Goal: Find specific page/section: Find specific page/section

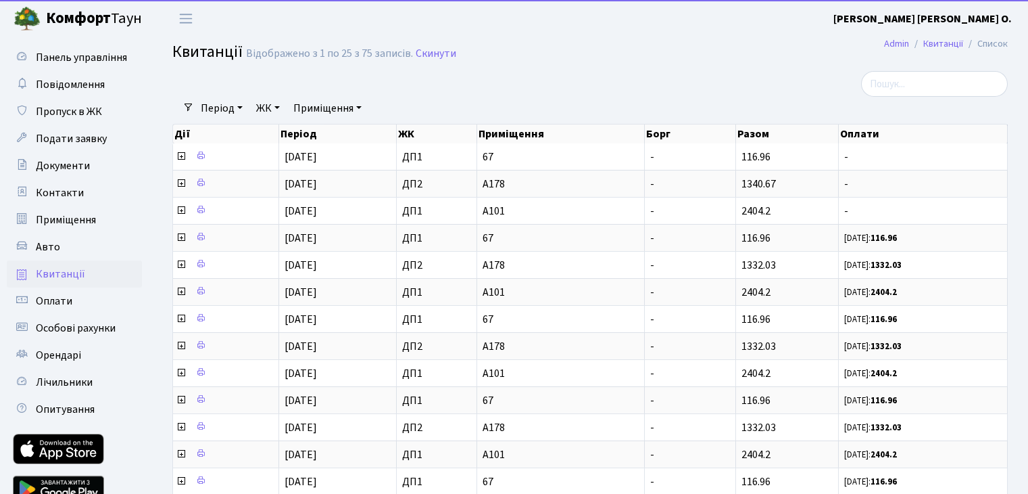
select select "25"
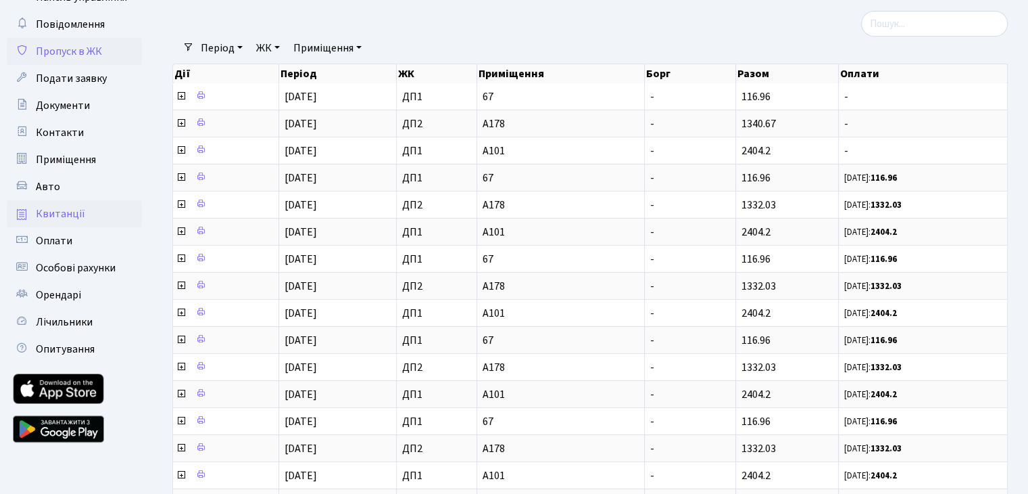
scroll to position [135, 0]
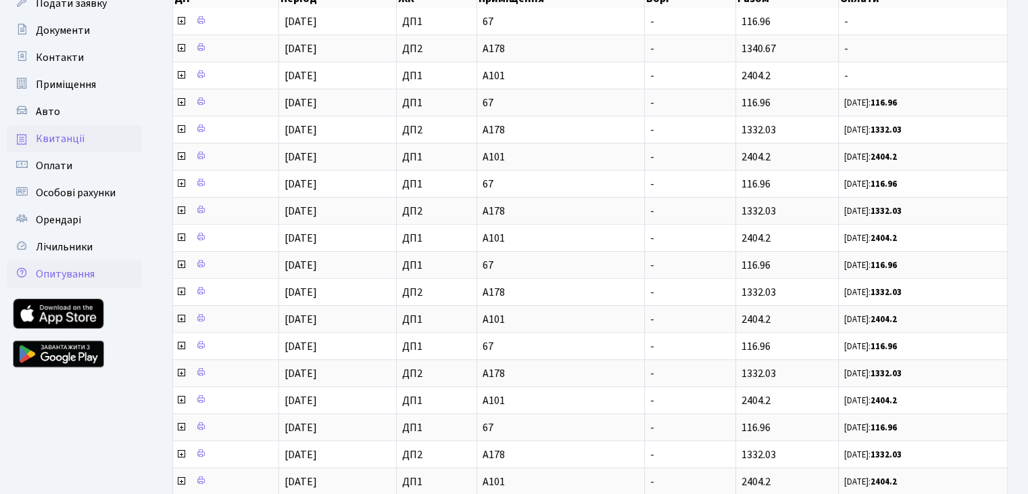
click at [82, 269] on span "Опитування" at bounding box center [65, 273] width 59 height 15
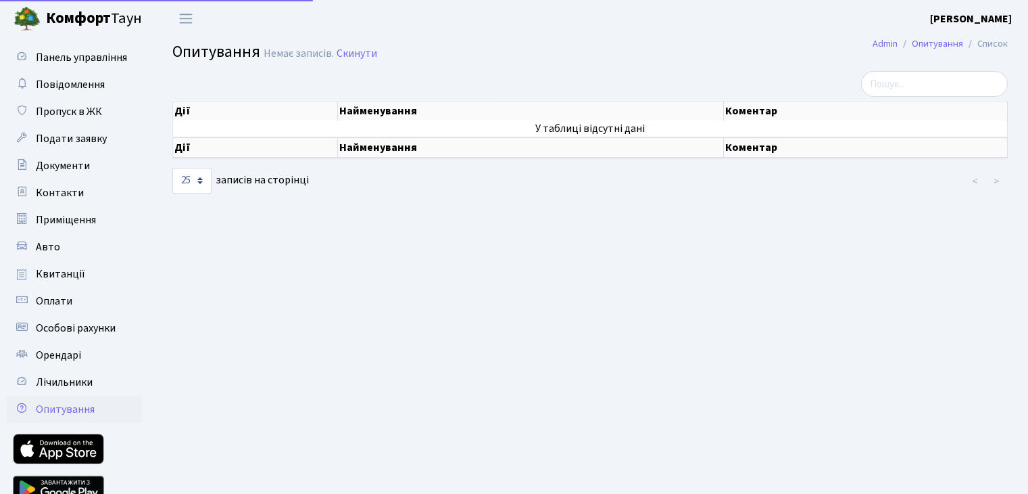
select select "25"
click at [583, 218] on main "Admin Опитування Список Опитування Немає записів. Скинути Дії Найменування Коме…" at bounding box center [590, 278] width 876 height 483
click at [87, 57] on span "Панель управління" at bounding box center [81, 57] width 91 height 15
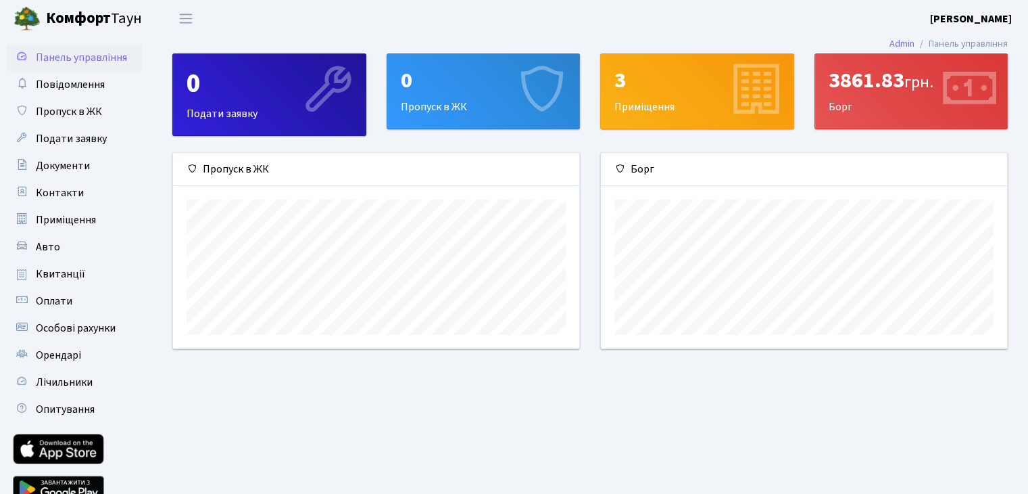
scroll to position [195, 406]
click at [843, 82] on div "3861.83 грн." at bounding box center [912, 81] width 166 height 26
click at [91, 279] on link "Квитанції" at bounding box center [74, 273] width 135 height 27
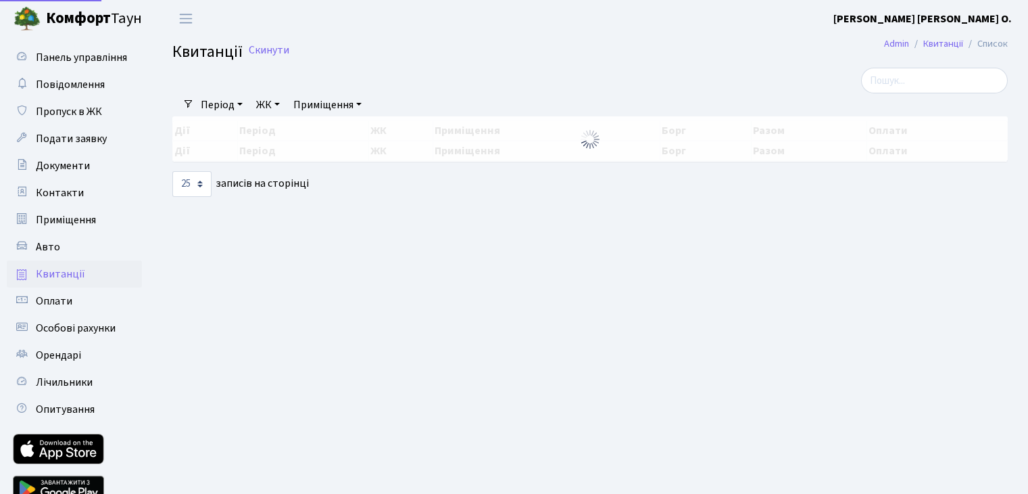
select select "25"
